Goal: Task Accomplishment & Management: Use online tool/utility

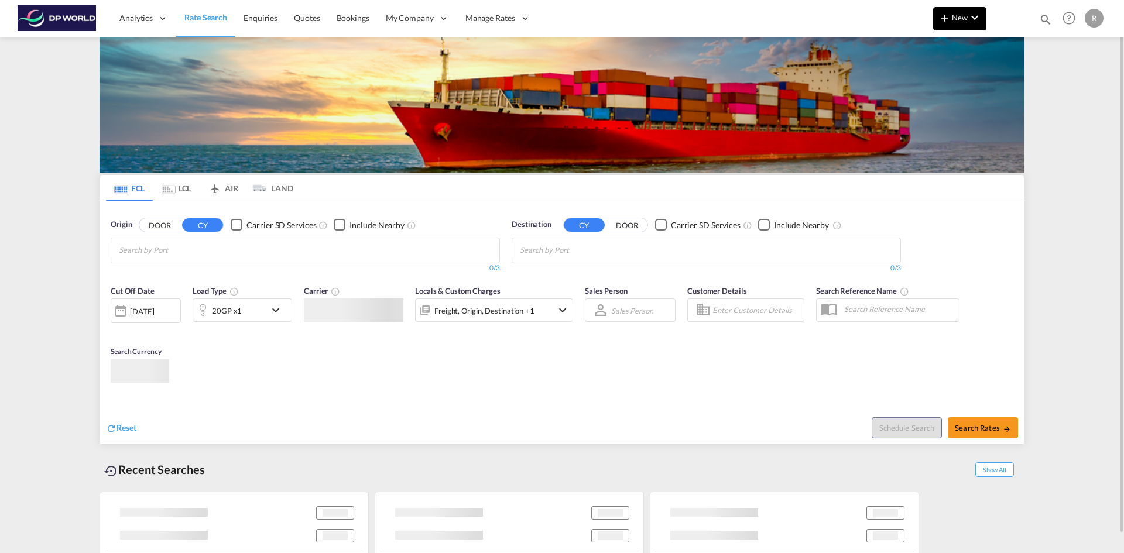
click at [963, 16] on span "New" at bounding box center [960, 17] width 44 height 9
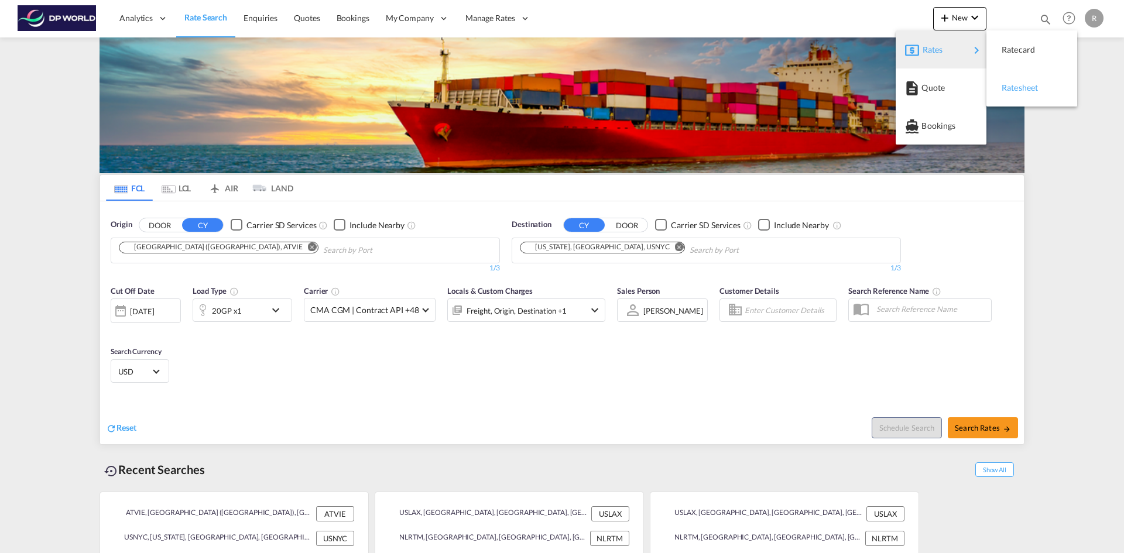
click at [1036, 93] on div "Ratesheet" at bounding box center [1023, 87] width 43 height 29
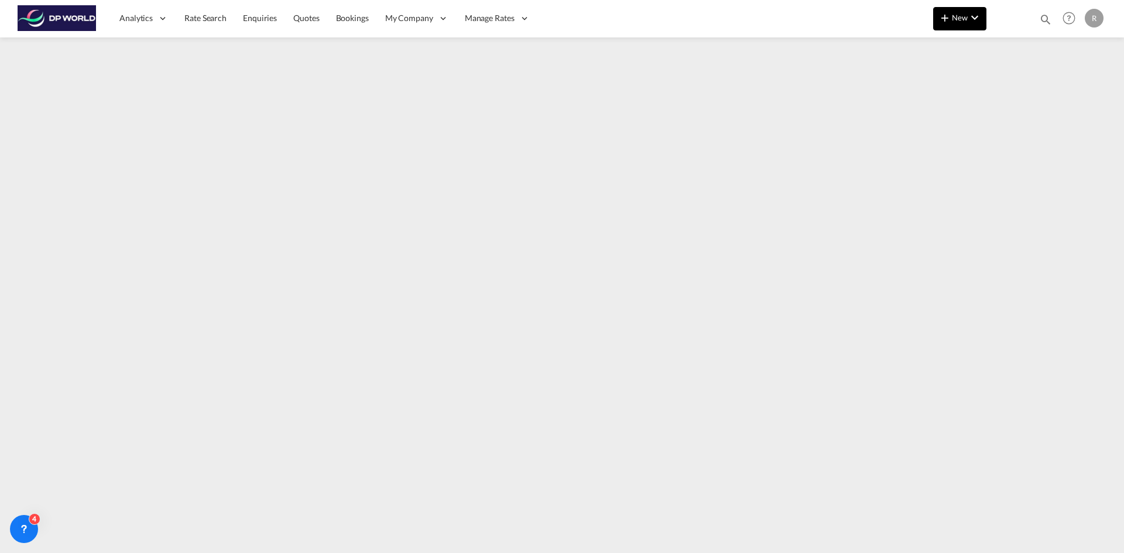
click at [953, 21] on span "New" at bounding box center [960, 17] width 44 height 9
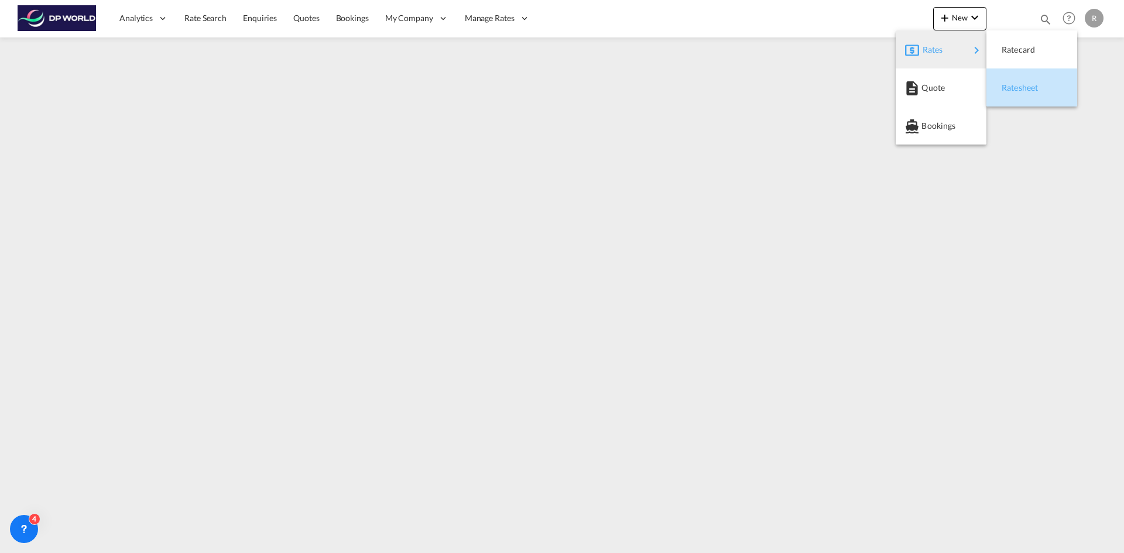
click at [1007, 83] on span "Ratesheet" at bounding box center [1008, 87] width 13 height 23
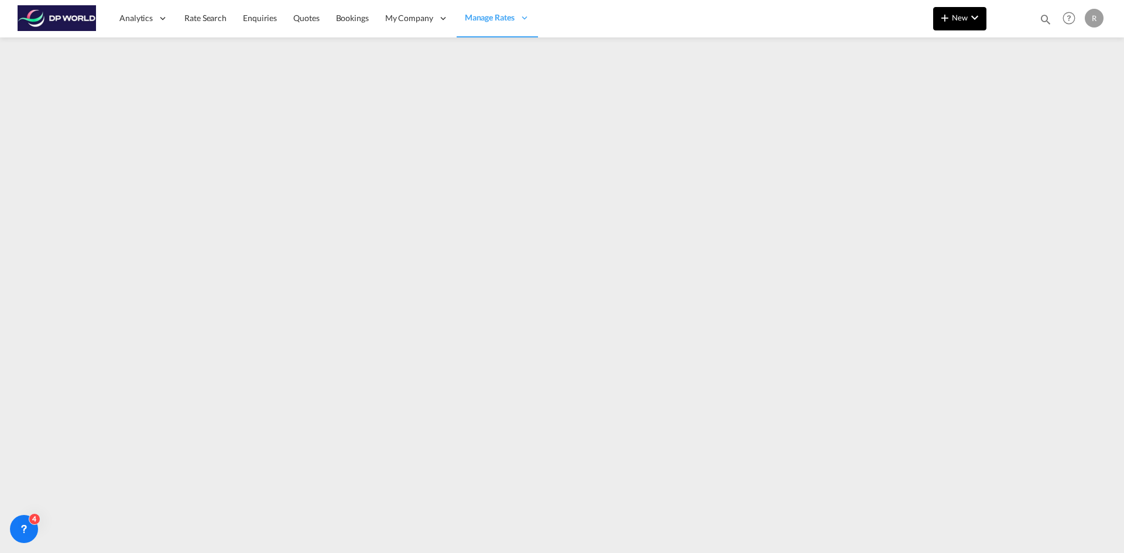
click at [981, 25] on button "New" at bounding box center [959, 18] width 53 height 23
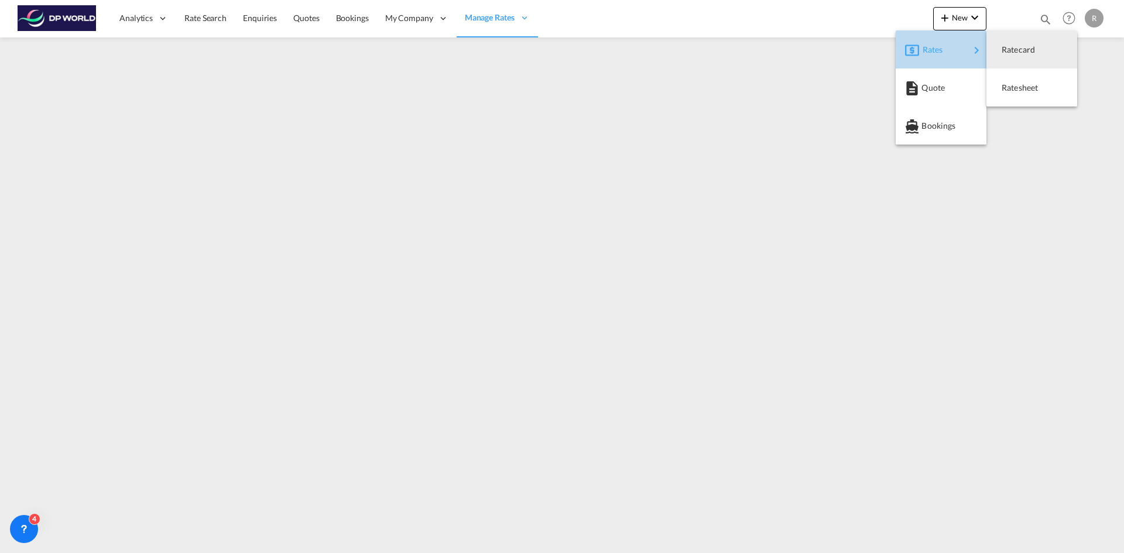
click at [946, 53] on div "Rates" at bounding box center [946, 49] width 47 height 29
click at [1015, 87] on span "Ratesheet" at bounding box center [1008, 87] width 13 height 23
